Goal: Information Seeking & Learning: Learn about a topic

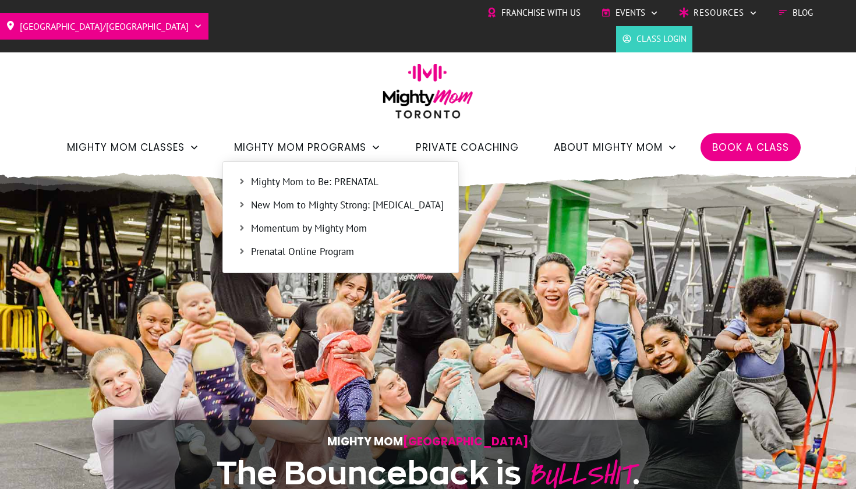
click at [293, 179] on span "Mighty Mom to Be: PRENATAL" at bounding box center [347, 182] width 193 height 15
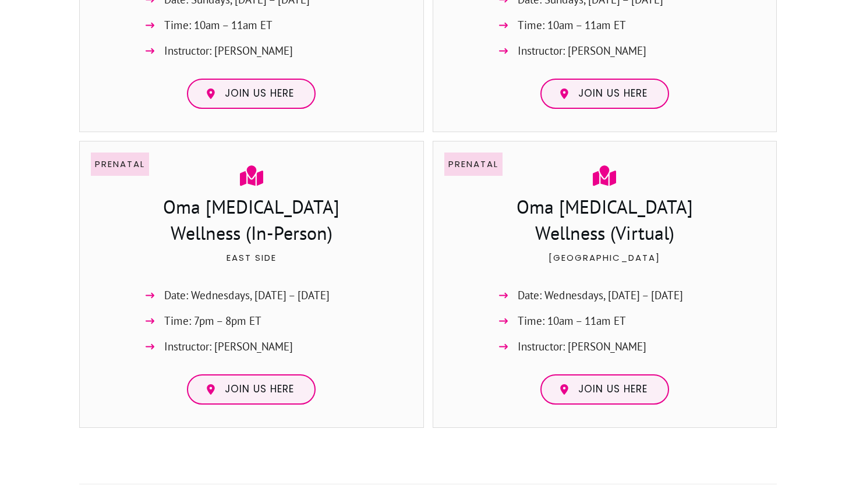
scroll to position [1024, 0]
click at [279, 393] on link "Join us here" at bounding box center [251, 389] width 129 height 30
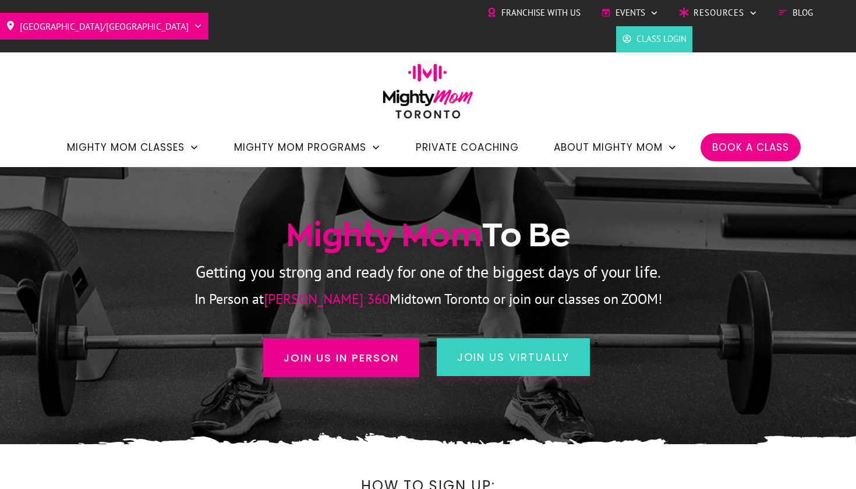
scroll to position [0, 0]
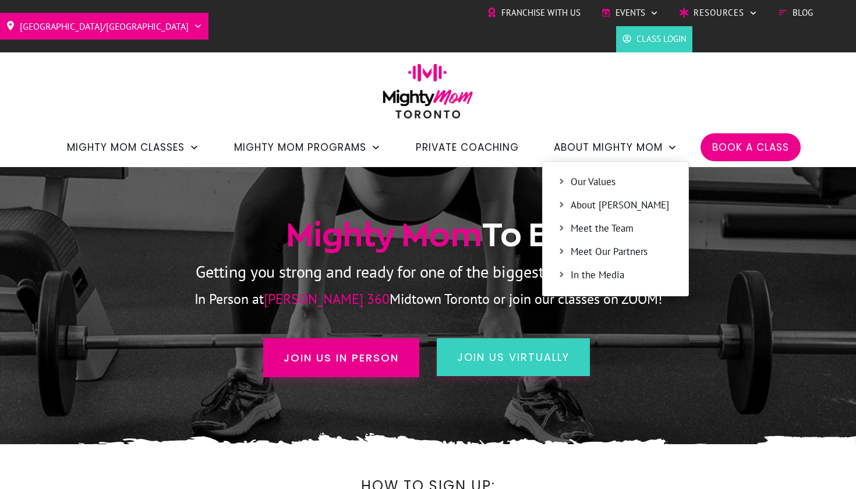
click at [591, 204] on span "About [PERSON_NAME]" at bounding box center [622, 205] width 103 height 15
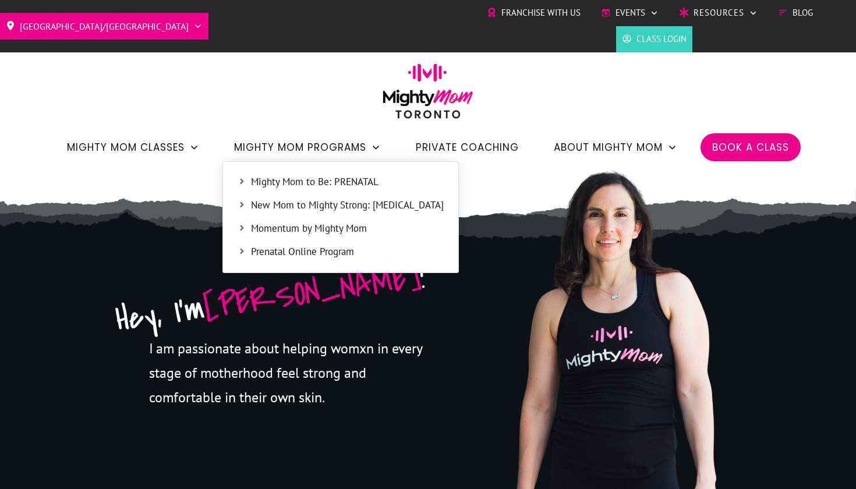
click at [298, 178] on span "Mighty Mom to Be: PRENATAL" at bounding box center [347, 182] width 193 height 15
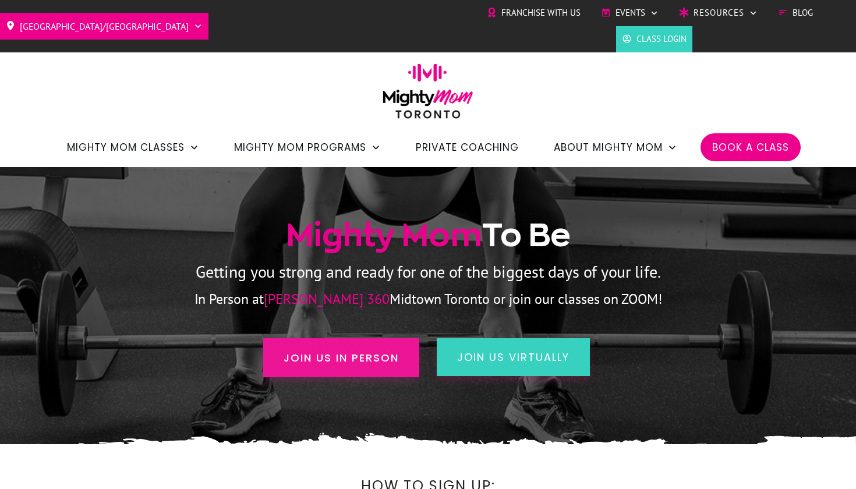
click at [393, 355] on span "Join us in person" at bounding box center [341, 358] width 115 height 16
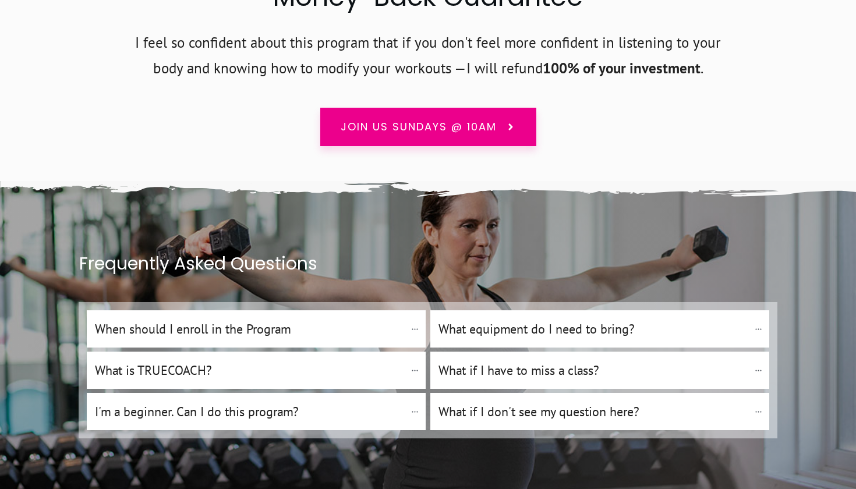
scroll to position [7848, 0]
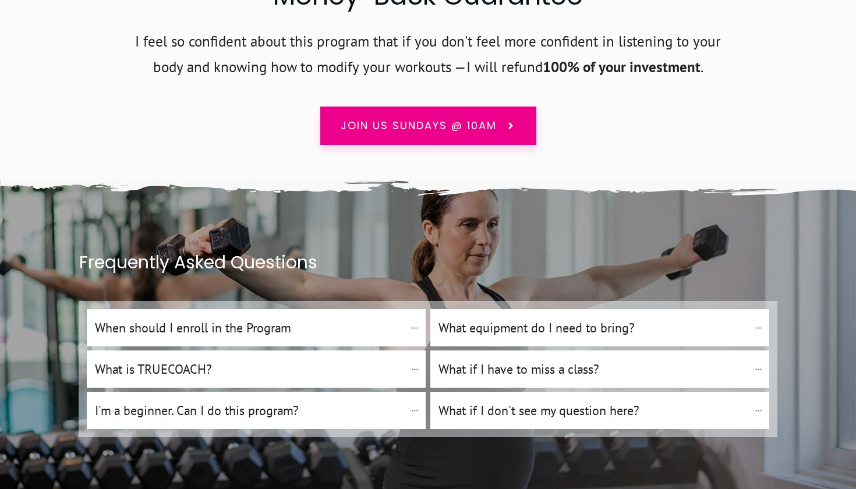
click at [531, 318] on h4 "What equipment do I need to bring?" at bounding box center [593, 328] width 310 height 20
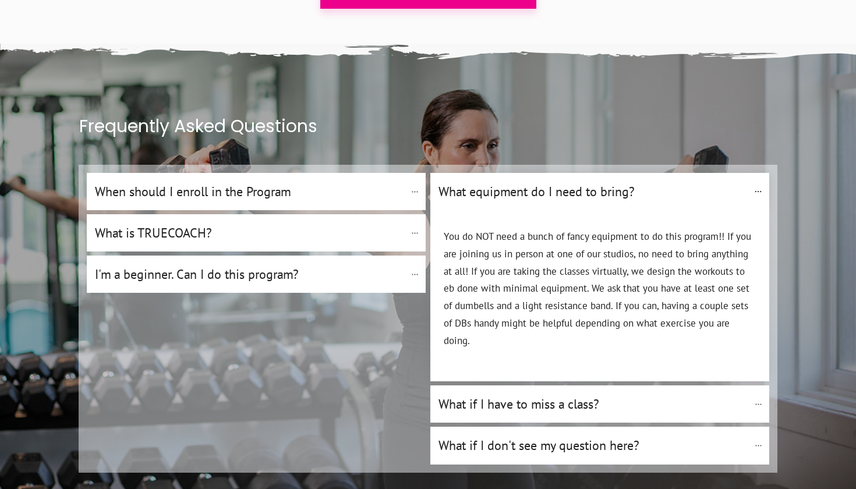
scroll to position [7988, 0]
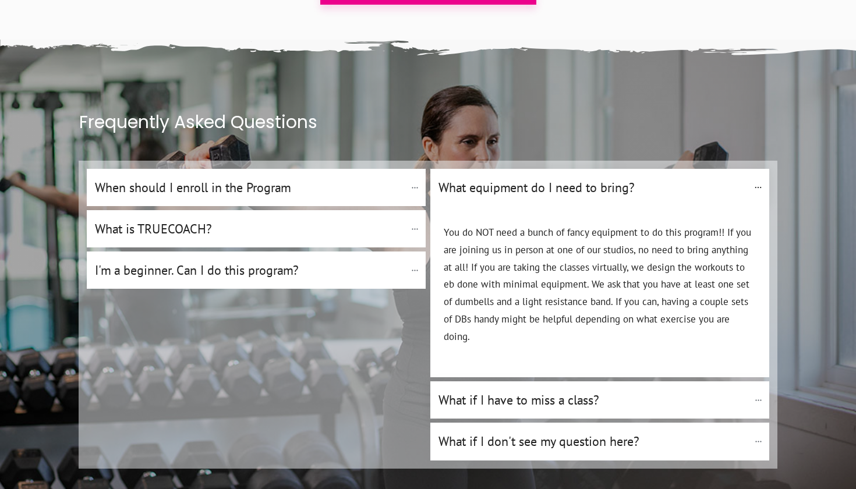
click at [529, 390] on h4 "What if I have to miss a class?" at bounding box center [593, 400] width 310 height 20
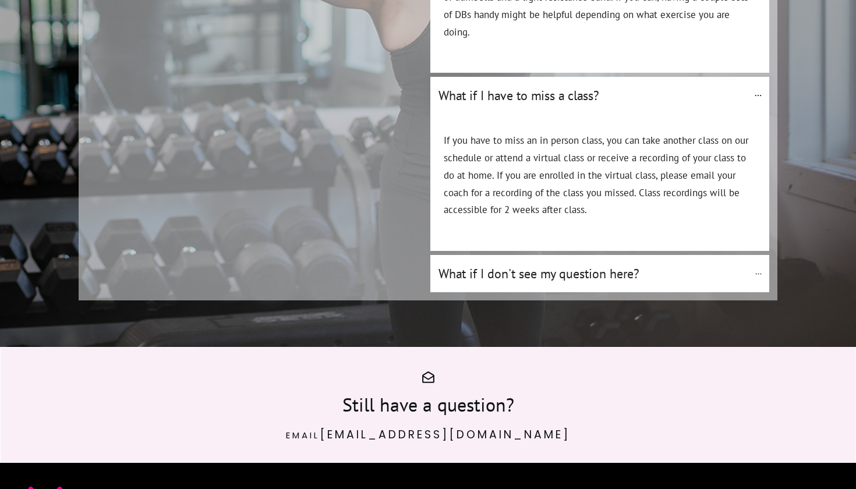
scroll to position [8309, 0]
